Goal: Find specific page/section: Find specific page/section

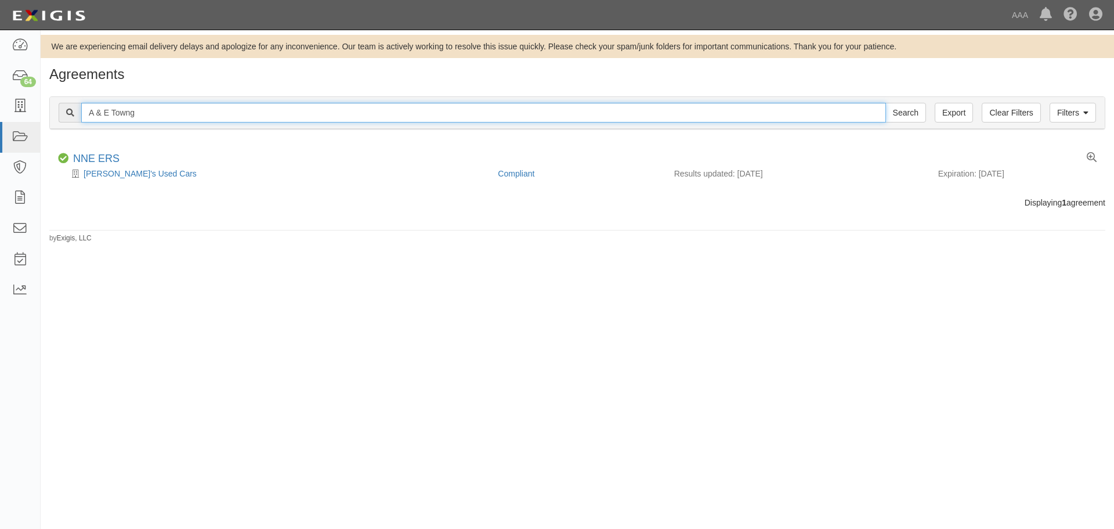
click at [180, 108] on input "A & E Towng" at bounding box center [483, 113] width 805 height 20
type input "HRS"
click at [885, 103] on input "Search" at bounding box center [905, 113] width 41 height 20
